Goal: Find specific page/section

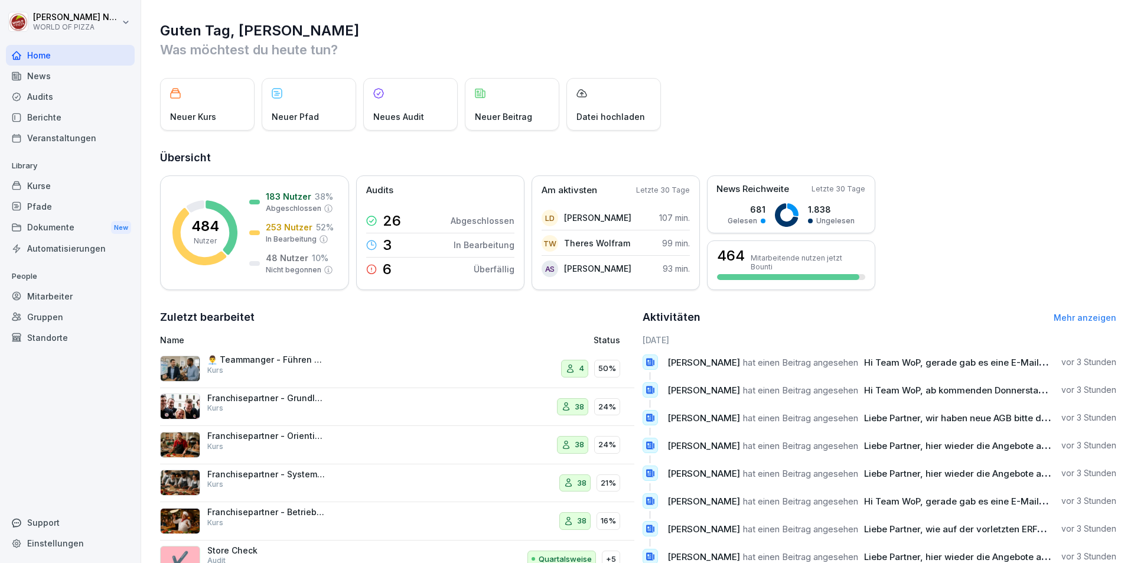
click at [56, 218] on div "Dokumente New" at bounding box center [70, 228] width 129 height 22
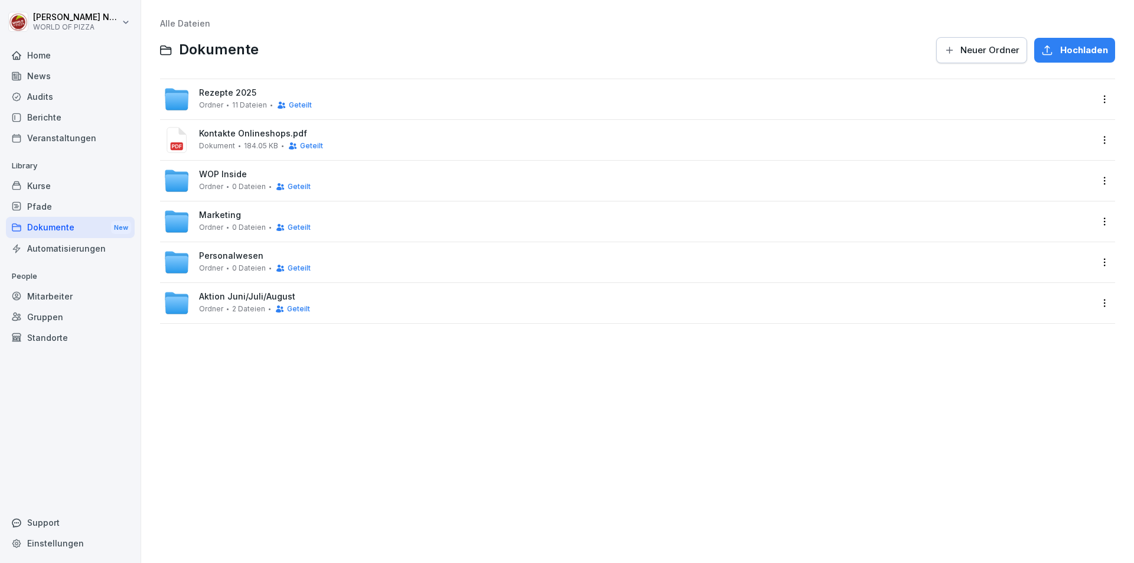
click at [236, 265] on span "0 Dateien" at bounding box center [249, 268] width 34 height 8
